Goal: Task Accomplishment & Management: Manage account settings

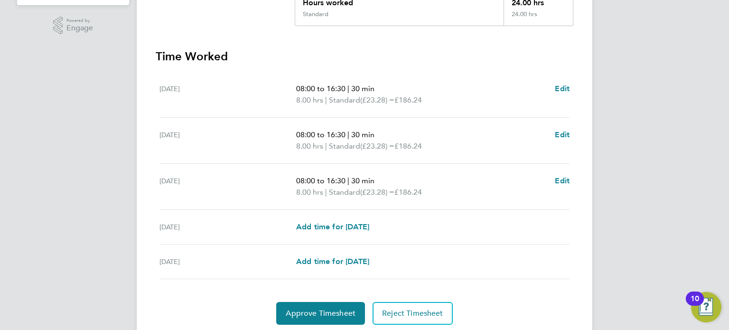
scroll to position [262, 0]
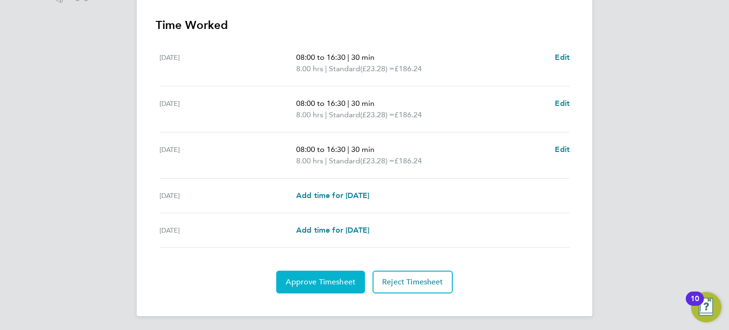
click at [301, 280] on span "Approve Timesheet" at bounding box center [321, 281] width 70 height 9
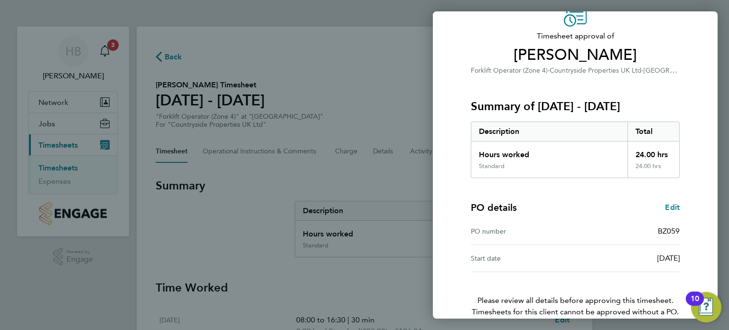
scroll to position [97, 0]
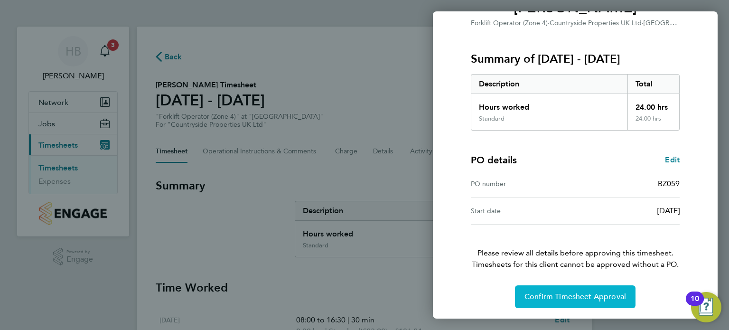
click at [577, 301] on button "Confirm Timesheet Approval" at bounding box center [575, 296] width 121 height 23
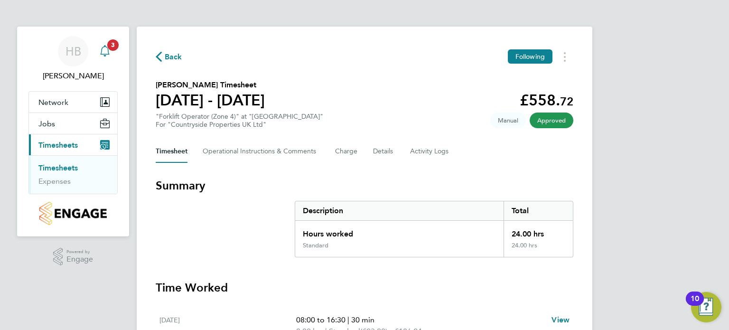
click at [106, 48] on icon "Main navigation" at bounding box center [104, 50] width 11 height 11
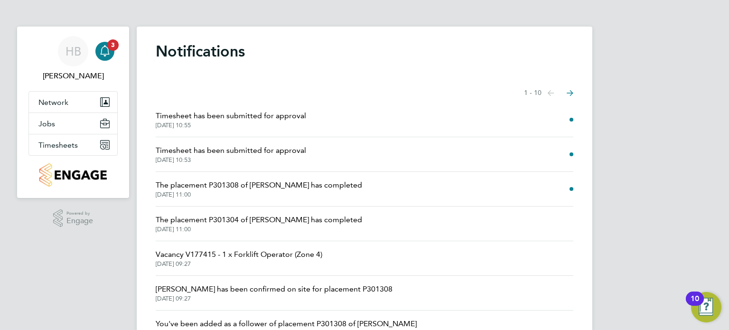
click at [206, 149] on span "Timesheet has been submitted for approval" at bounding box center [231, 150] width 150 height 11
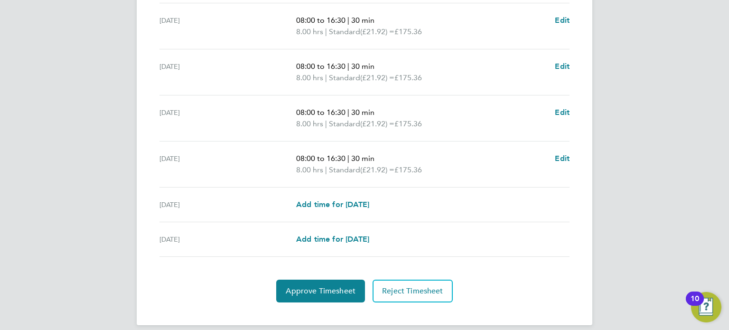
scroll to position [354, 0]
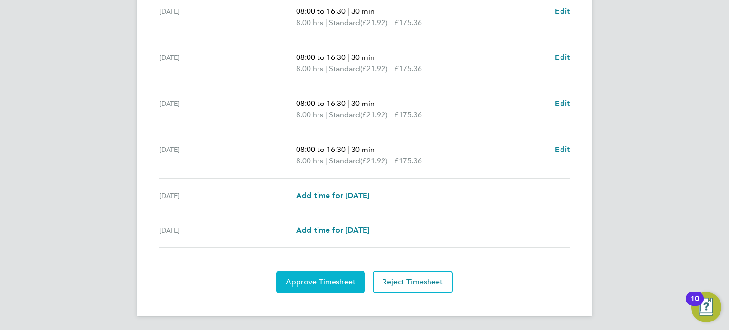
click at [312, 283] on span "Approve Timesheet" at bounding box center [321, 281] width 70 height 9
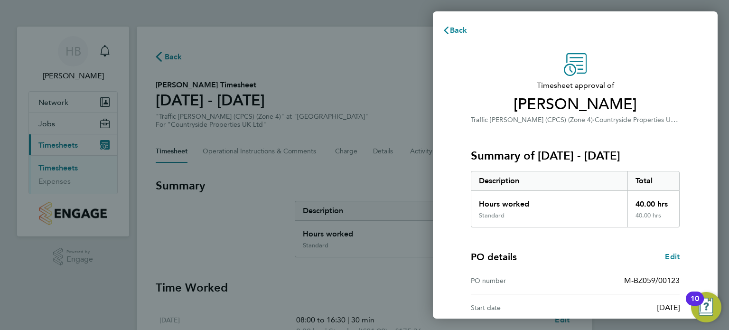
scroll to position [124, 0]
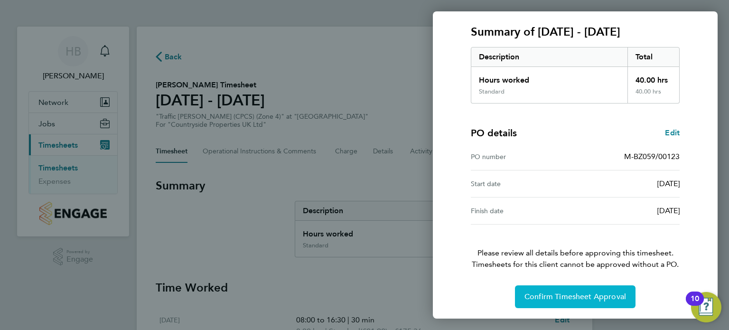
click at [576, 296] on span "Confirm Timesheet Approval" at bounding box center [575, 296] width 102 height 9
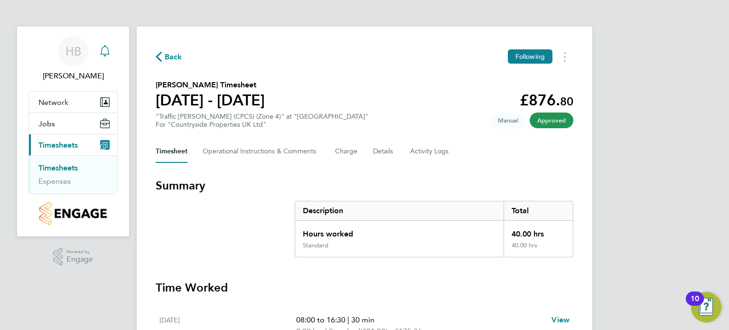
click at [107, 50] on icon "Main navigation" at bounding box center [104, 50] width 11 height 11
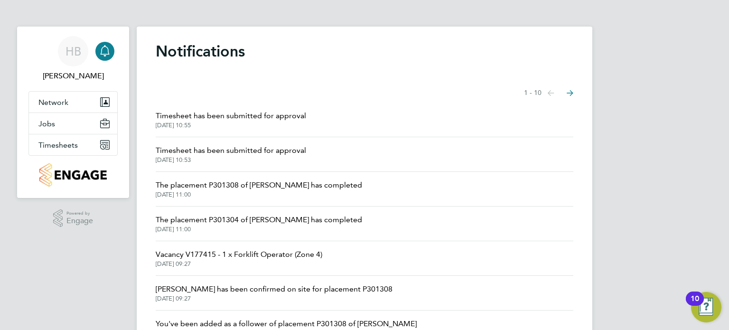
click at [220, 219] on span "The placement P301304 of [PERSON_NAME] has completed" at bounding box center [259, 219] width 206 height 11
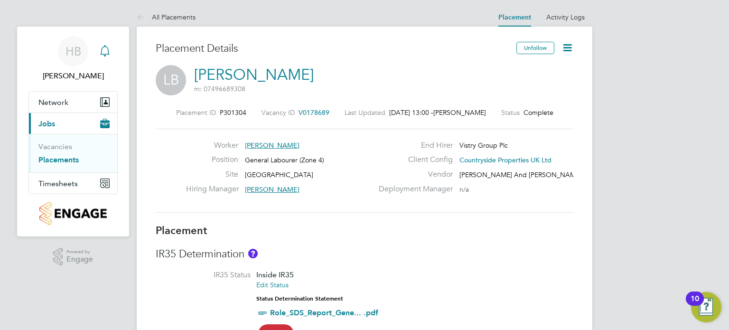
click at [102, 53] on icon "Main navigation" at bounding box center [104, 50] width 11 height 11
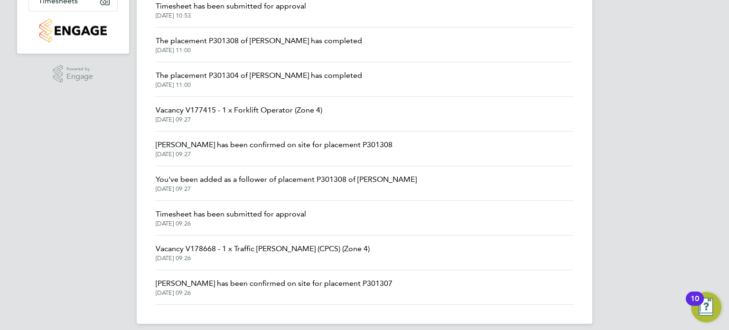
click at [258, 213] on span "Timesheet has been submitted for approval" at bounding box center [231, 213] width 150 height 11
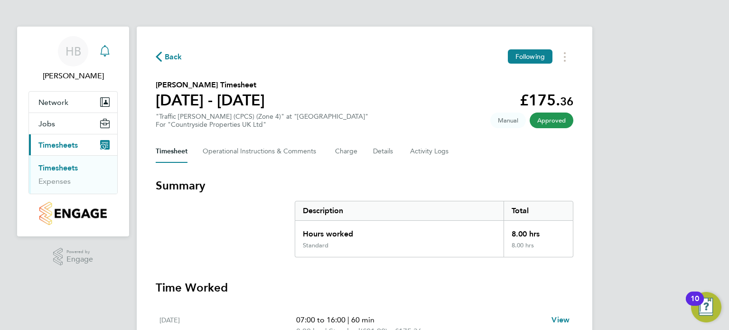
click at [111, 52] on div "Main navigation" at bounding box center [104, 51] width 19 height 19
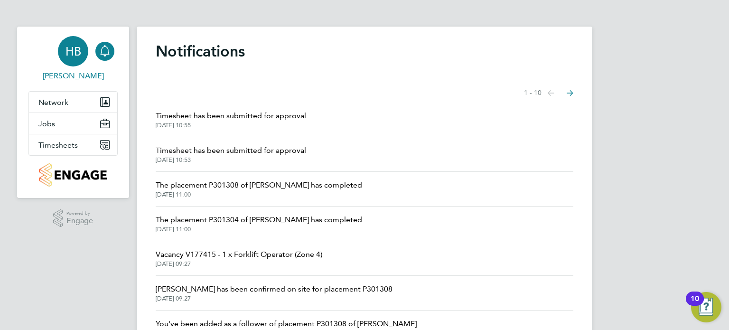
click at [80, 68] on link "HB [PERSON_NAME]" at bounding box center [72, 59] width 89 height 46
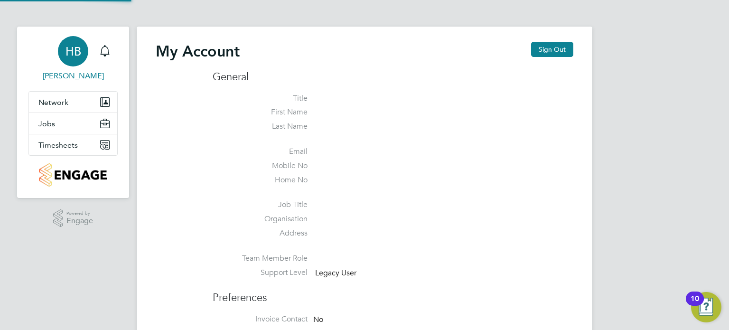
click at [80, 68] on link "HB [PERSON_NAME]" at bounding box center [72, 59] width 89 height 46
